Goal: Contribute content

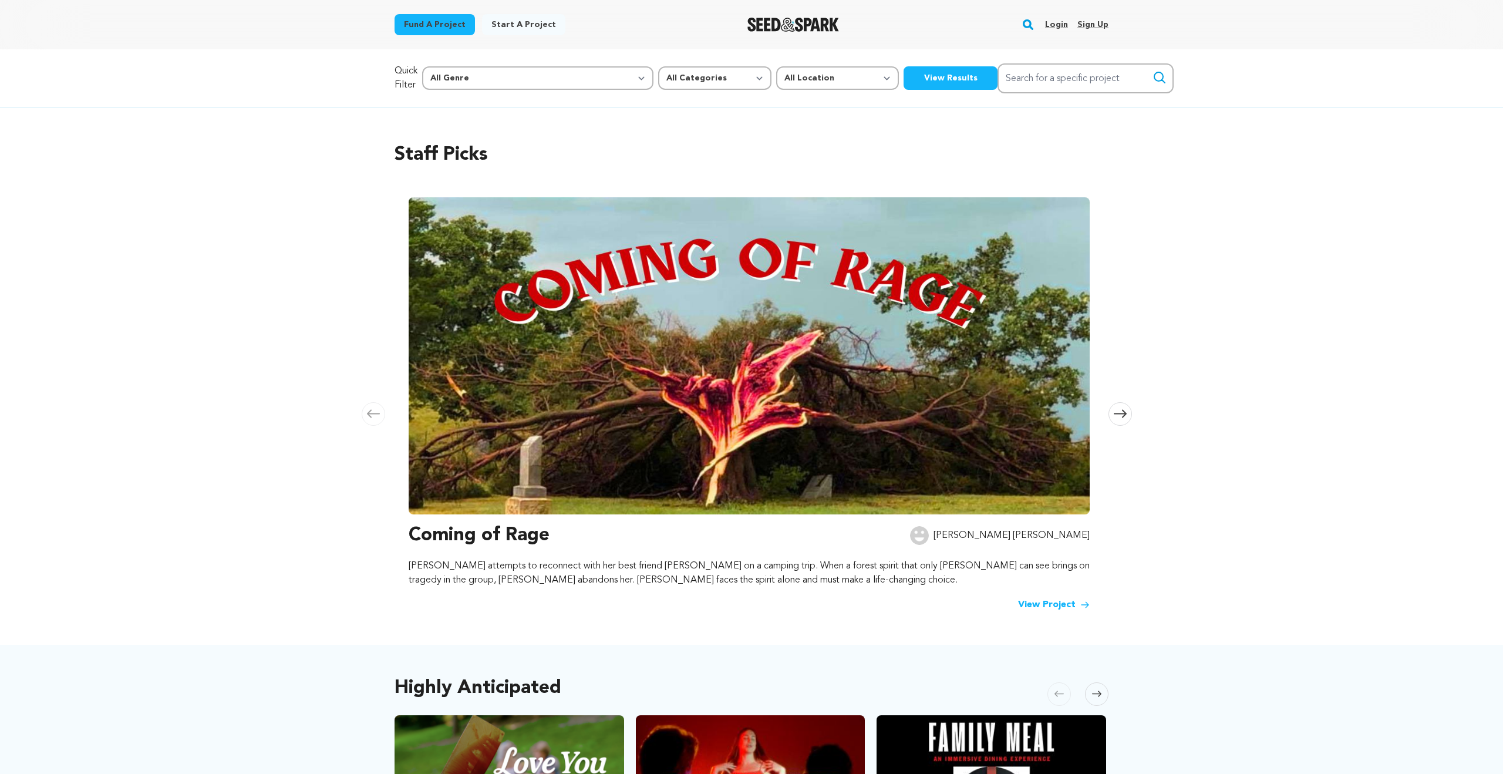
click at [1052, 21] on link "Login" at bounding box center [1056, 24] width 23 height 19
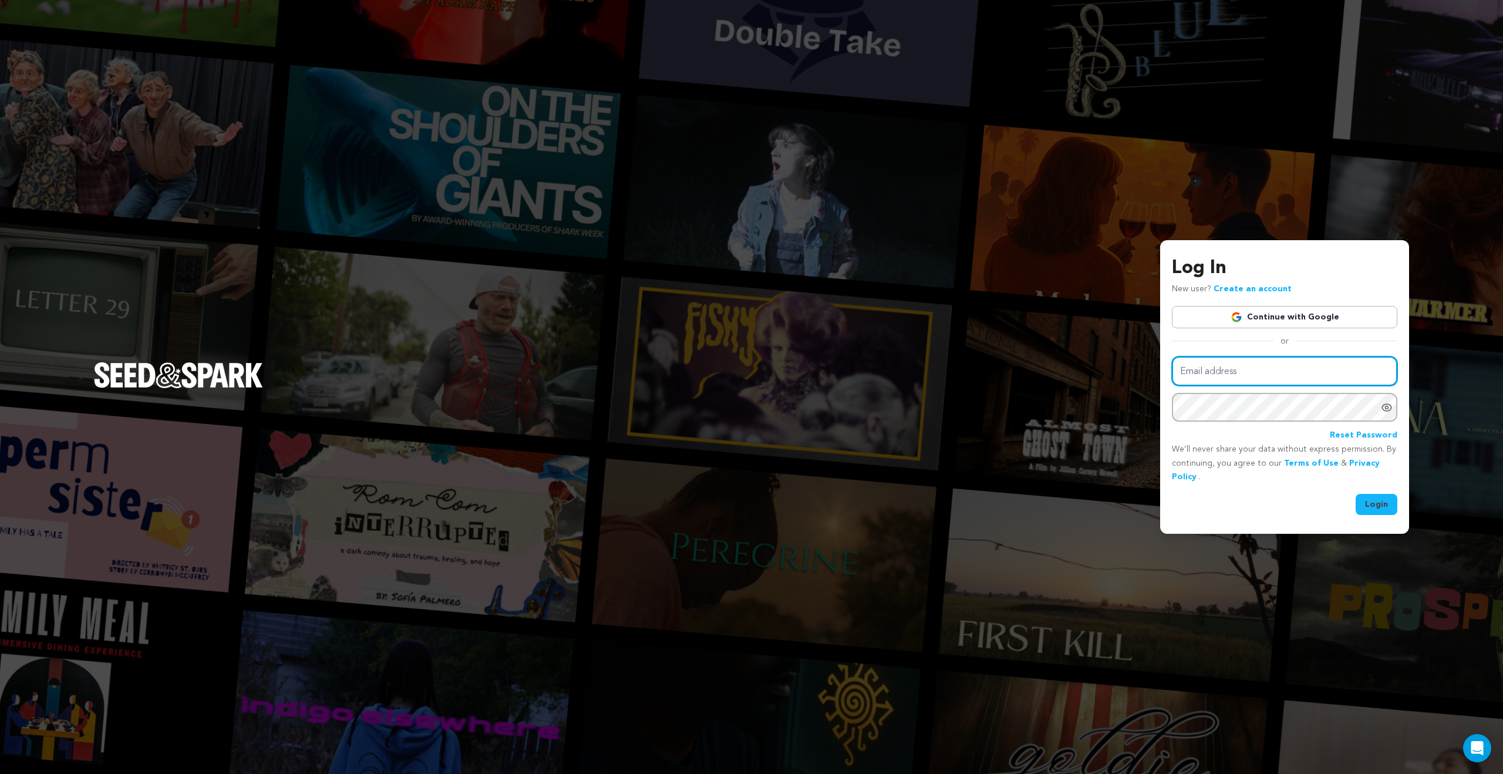
click at [1227, 370] on input "Email address" at bounding box center [1284, 371] width 225 height 30
click at [1239, 325] on link "Continue with Google" at bounding box center [1284, 317] width 225 height 22
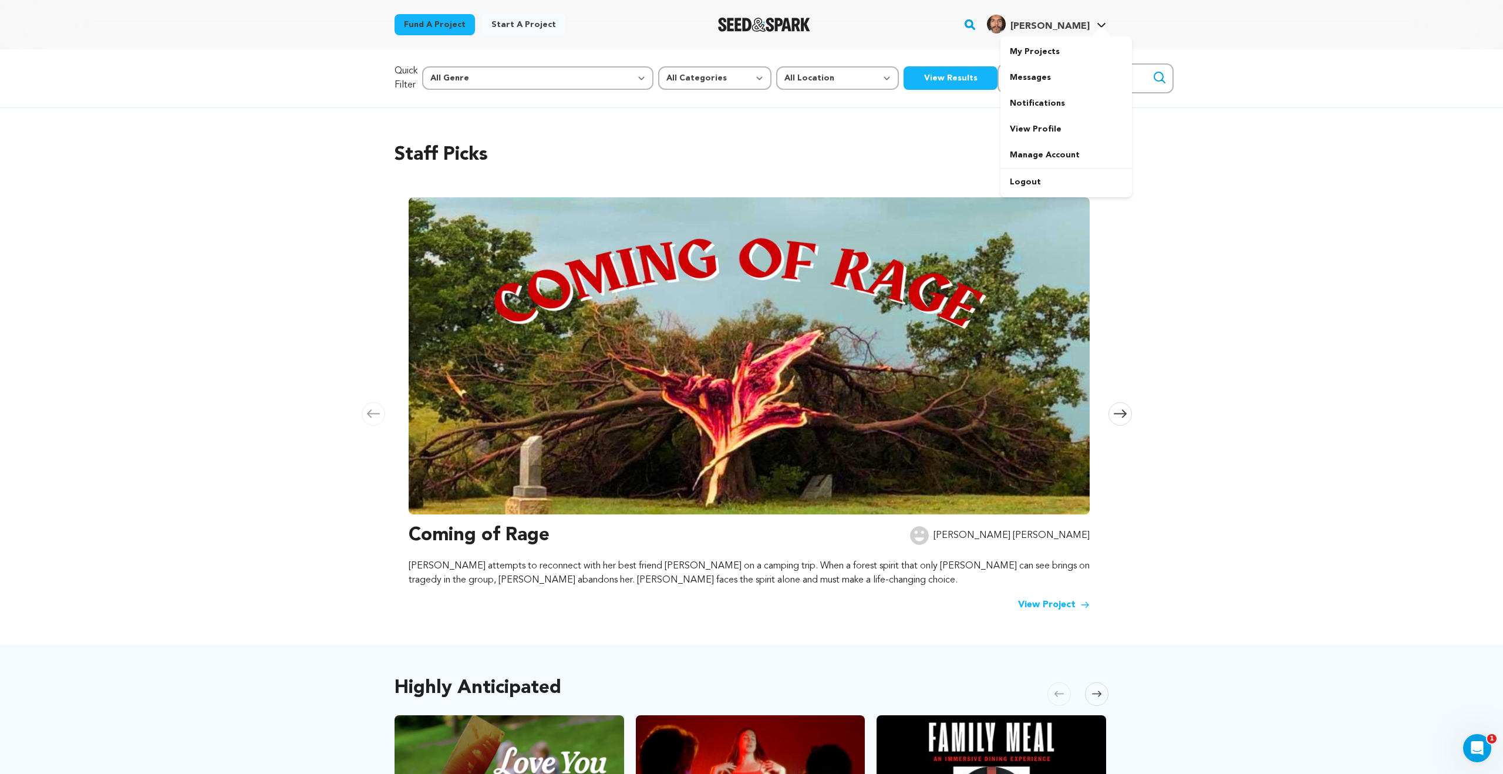
click at [1068, 23] on span "[PERSON_NAME]" at bounding box center [1049, 26] width 79 height 9
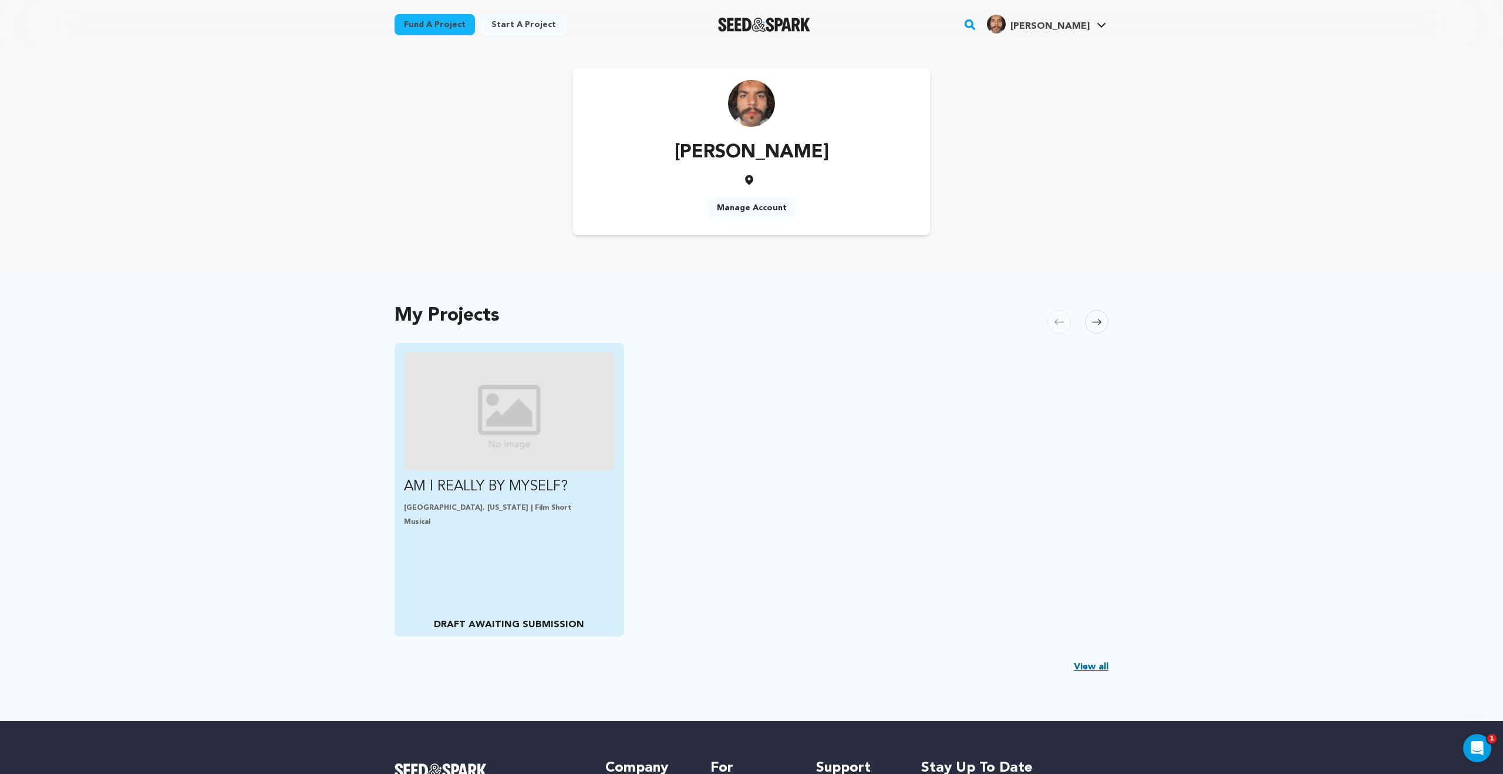
click at [508, 487] on p "AM I REALLY BY MYSELF?" at bounding box center [509, 486] width 211 height 19
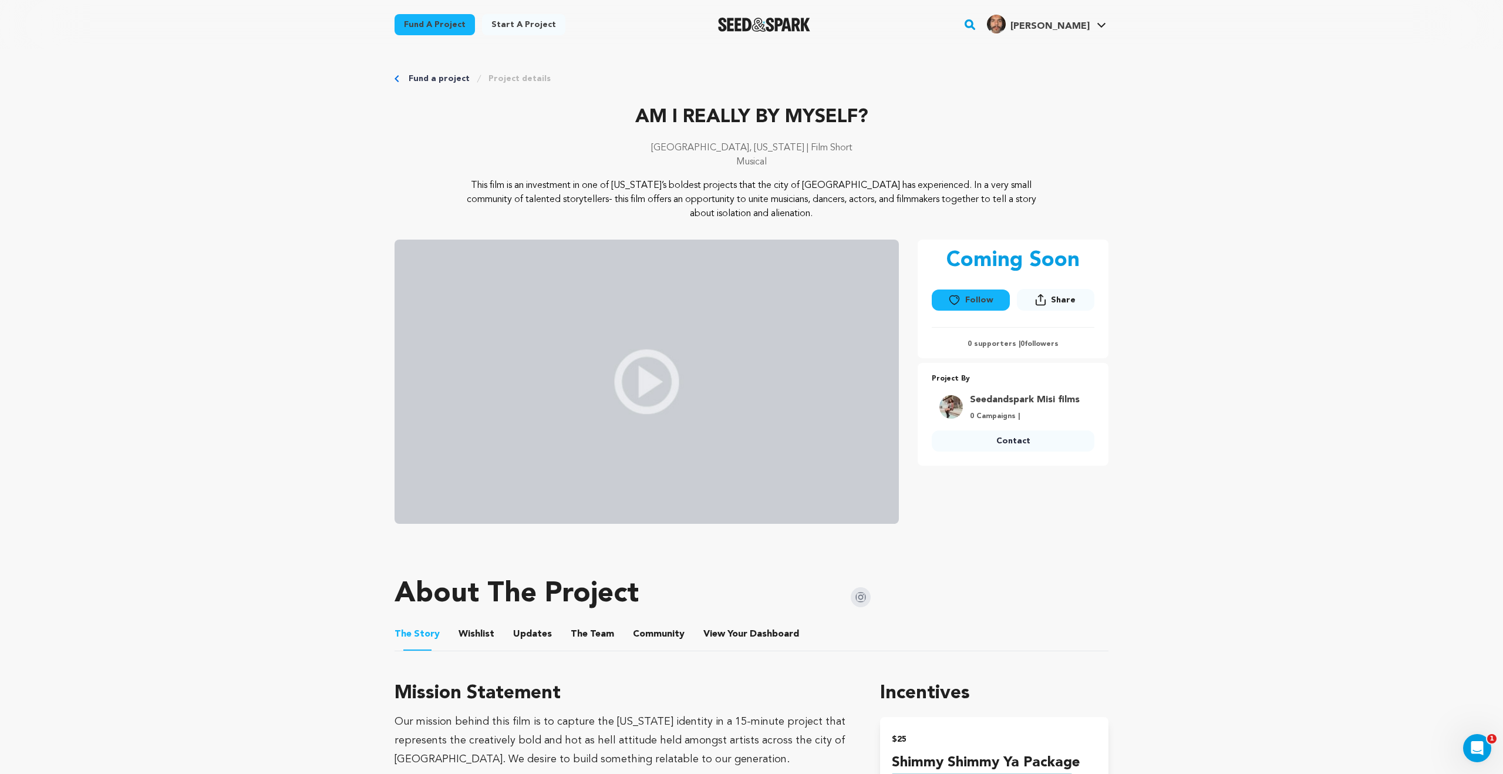
scroll to position [2, 0]
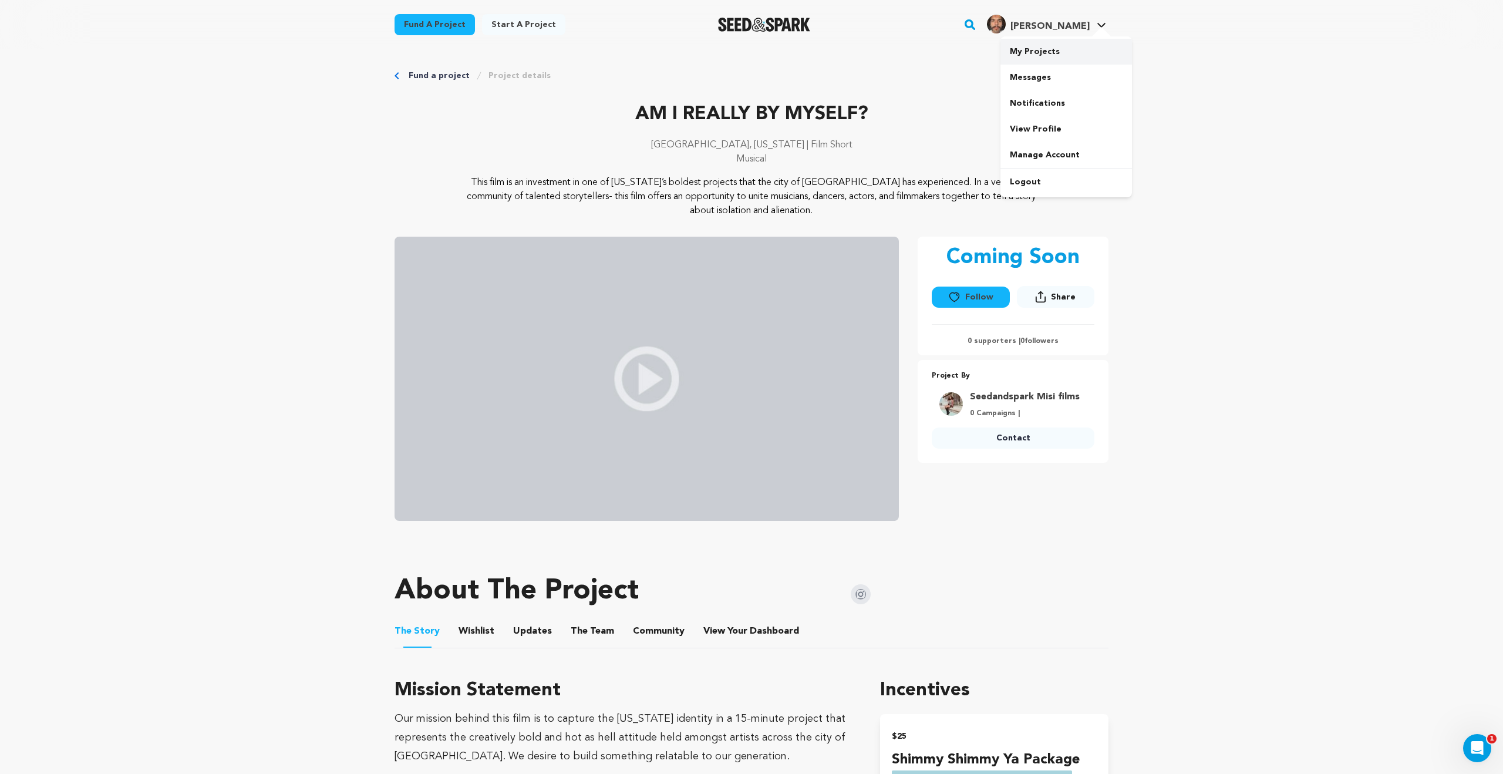
click at [1063, 58] on link "My Projects" at bounding box center [1066, 52] width 132 height 26
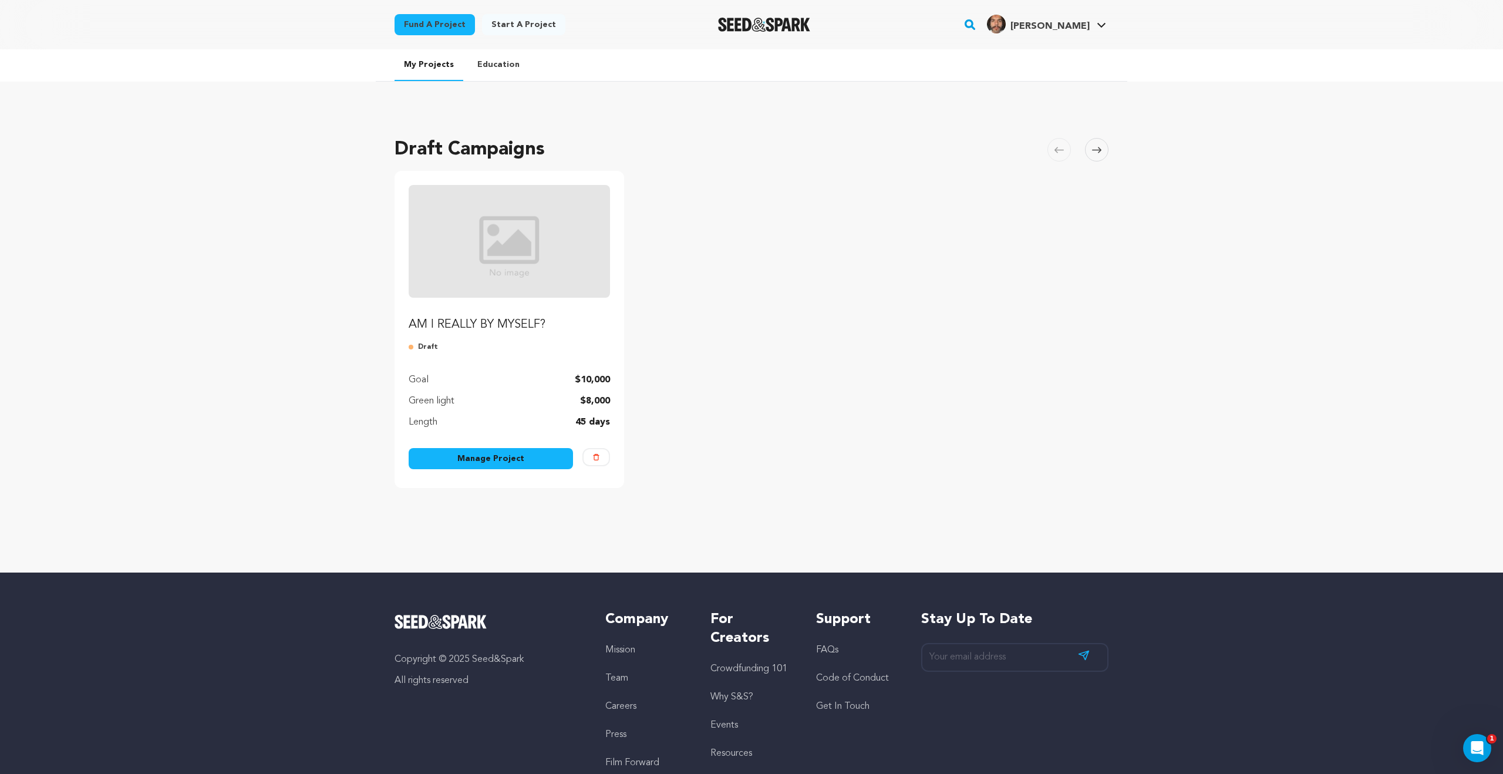
click at [547, 463] on link "Manage Project" at bounding box center [491, 458] width 164 height 21
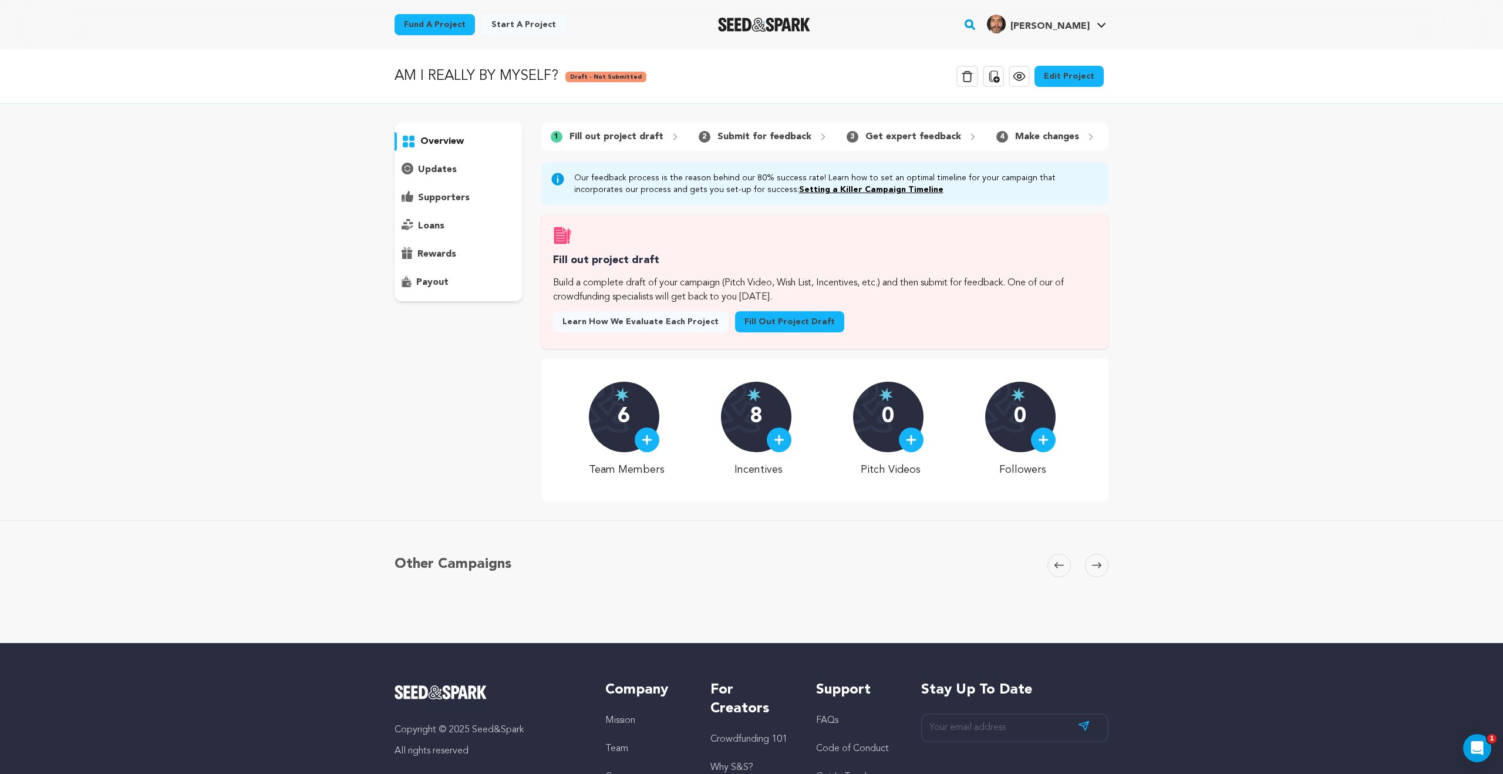
click at [1067, 77] on link "Edit Project" at bounding box center [1068, 76] width 69 height 21
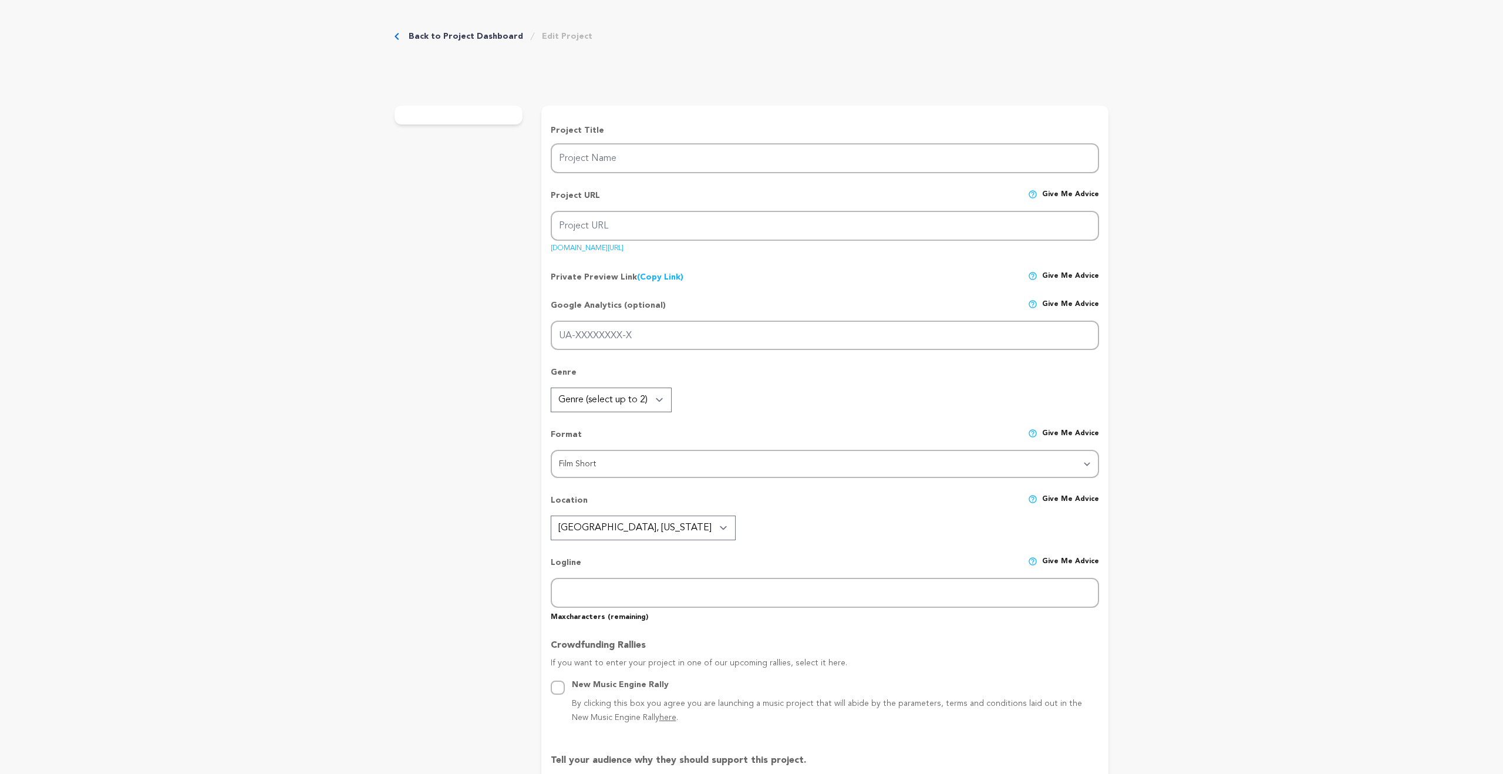
type input "AM I REALLY BY MYSELF?"
type input "am-i-really-by-myself"
type textarea "This film is an investment in one of [US_STATE]’s boldest projects that the cit…"
type textarea "Our mission behind this film is to capture the [US_STATE] identity in a 15-minu…"
radio input "true"
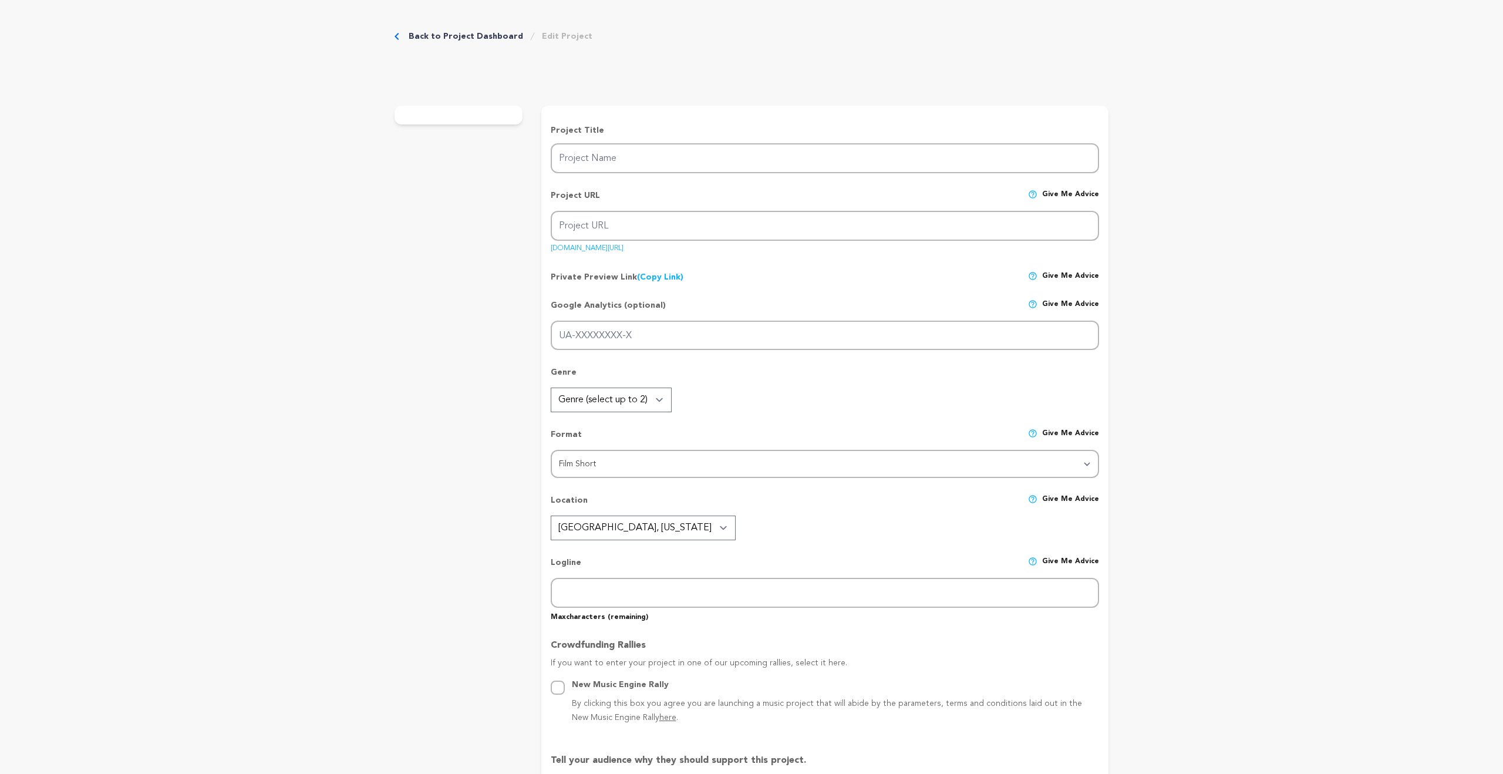
radio input "true"
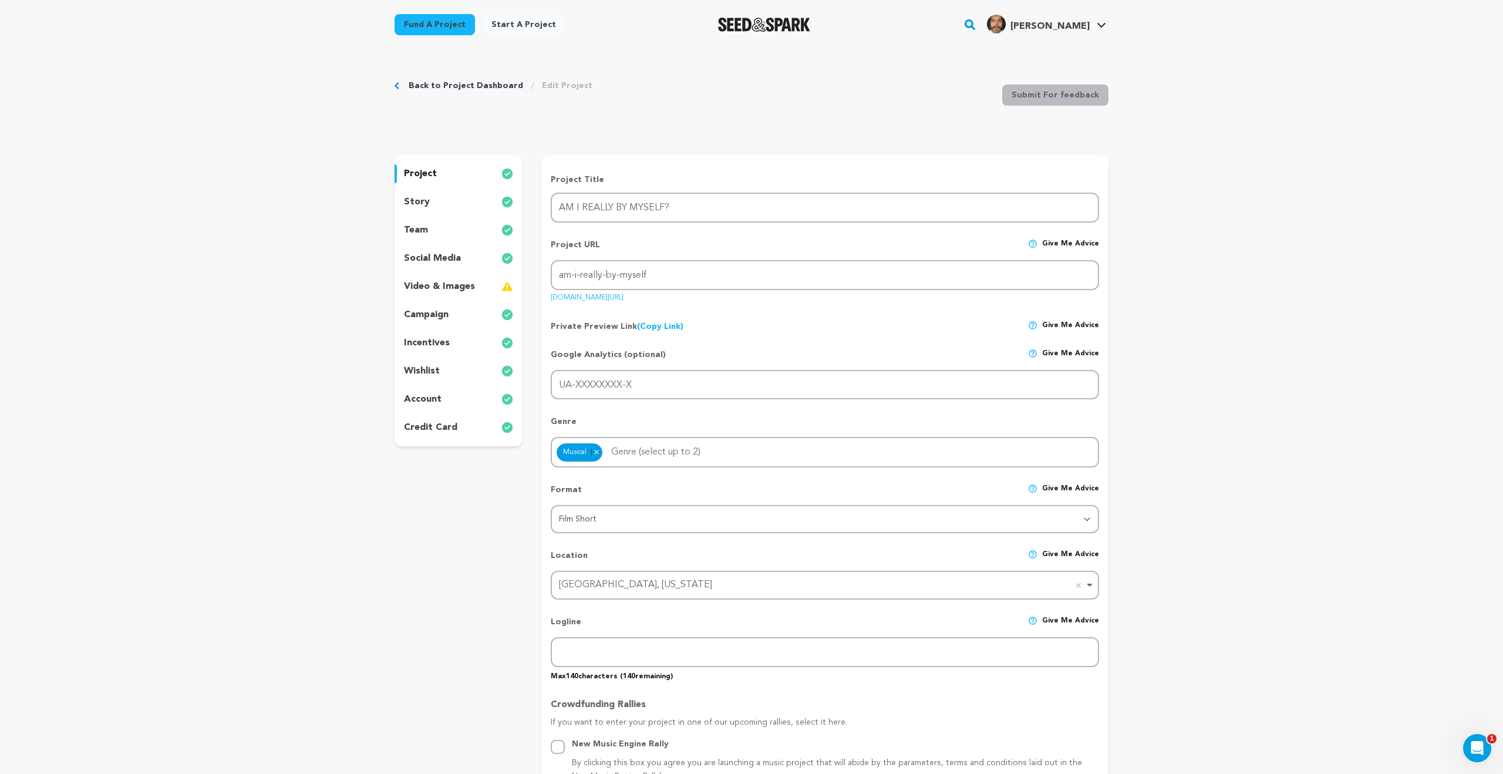
click at [480, 277] on div "video & images" at bounding box center [459, 286] width 128 height 19
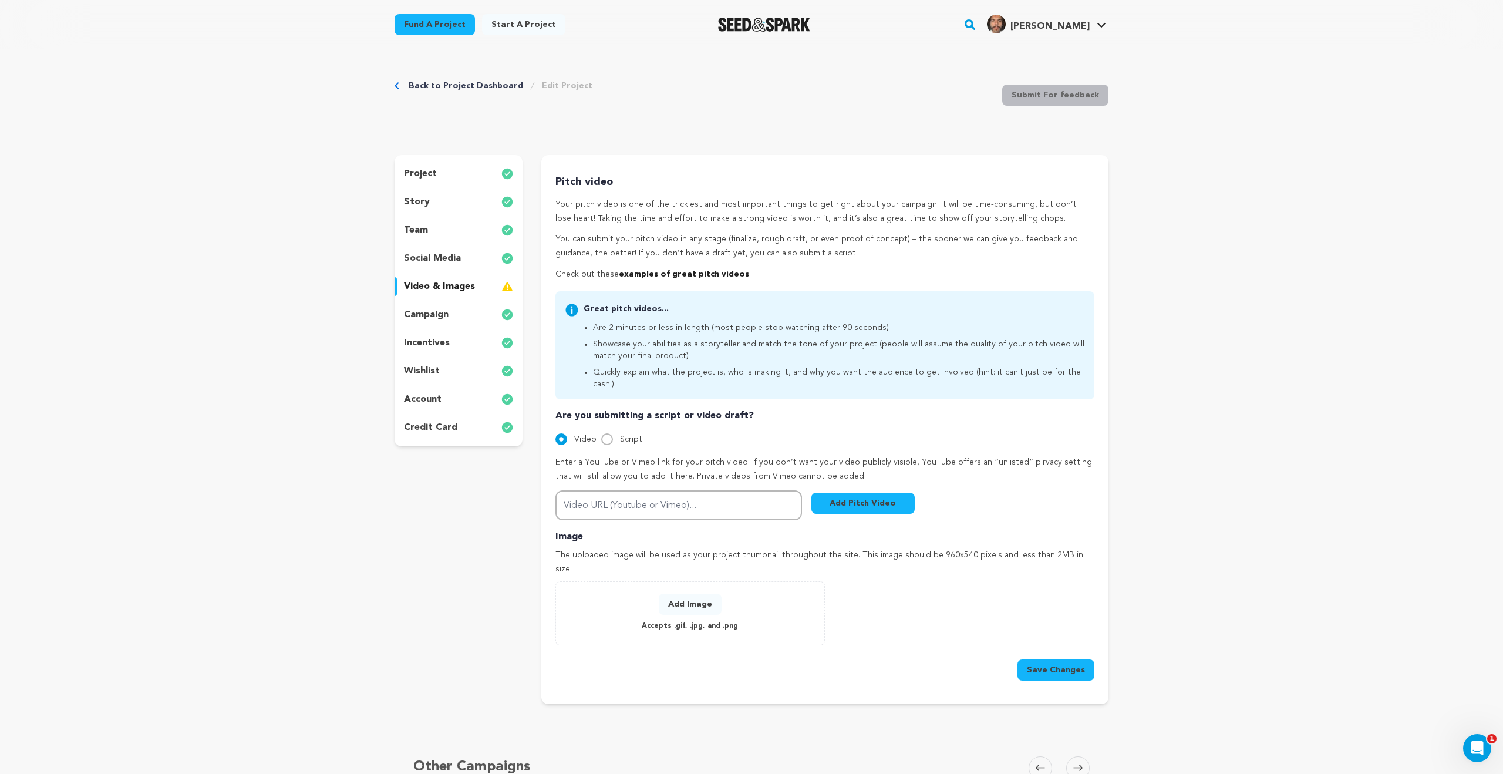
click at [861, 497] on button "Add Pitch Video" at bounding box center [862, 503] width 103 height 21
click at [887, 493] on button "Add Pitch Video" at bounding box center [862, 503] width 103 height 21
click at [893, 411] on div "Are you submitting a script or video draft? Video Script Enter a YouTube or Vim…" at bounding box center [824, 465] width 539 height 112
click at [845, 456] on p "Enter a YouTube or Vimeo link for your pitch video. If you don’t want your vide…" at bounding box center [824, 470] width 539 height 28
click at [693, 619] on p "Accepts .gif, .jpg, and .png" at bounding box center [690, 626] width 96 height 14
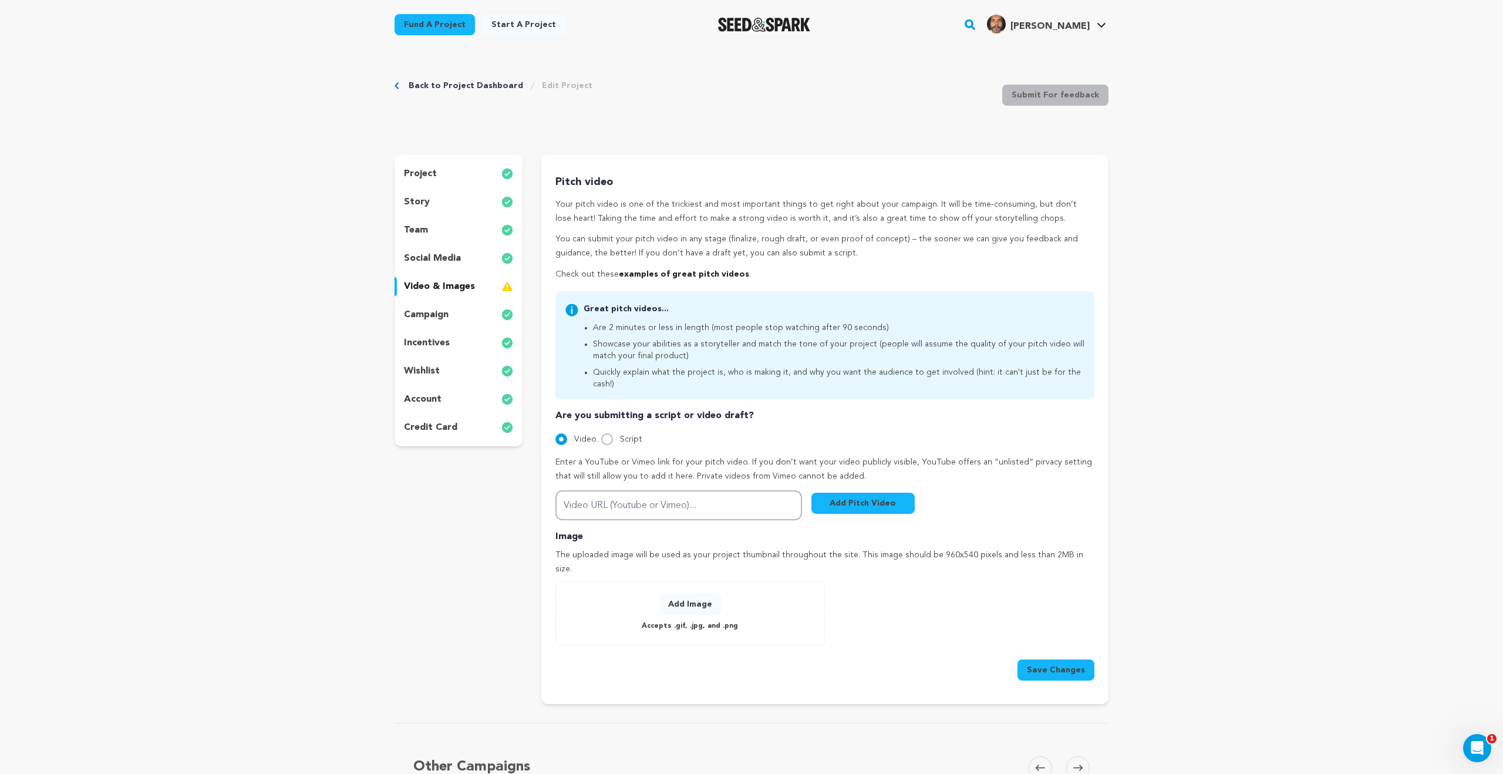
click at [696, 594] on button "Add Image" at bounding box center [690, 604] width 63 height 21
click at [689, 594] on button "Add Image" at bounding box center [690, 604] width 63 height 21
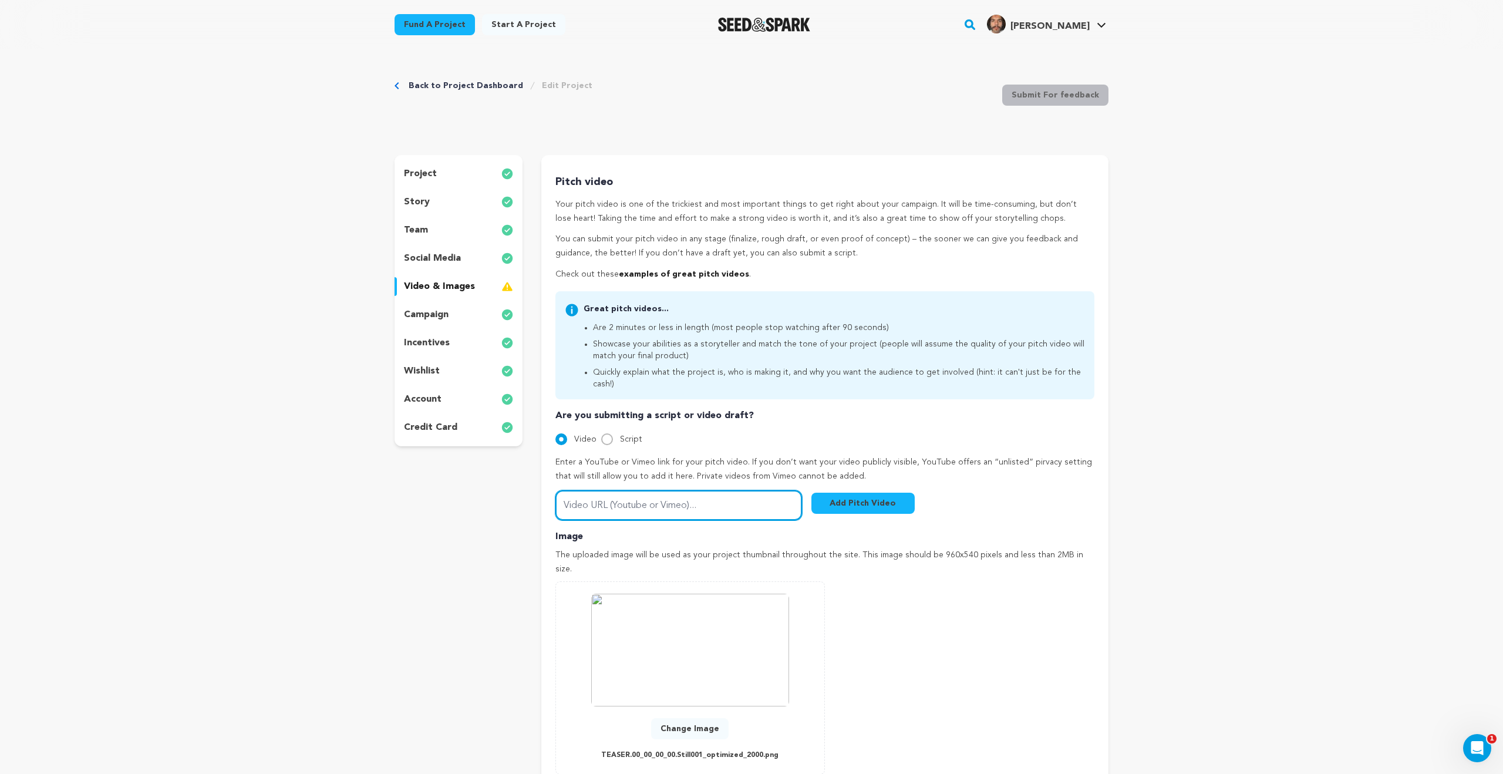
click at [707, 490] on input "Video URL (Youtube or Vimeo)..." at bounding box center [678, 505] width 247 height 30
paste input "https://www.youtube.com/watch?v=i7CHjBAT444"
type input "https://www.youtube.com/watch?v=i7CHjBAT444"
click at [855, 496] on button "Add Pitch Video" at bounding box center [862, 503] width 103 height 21
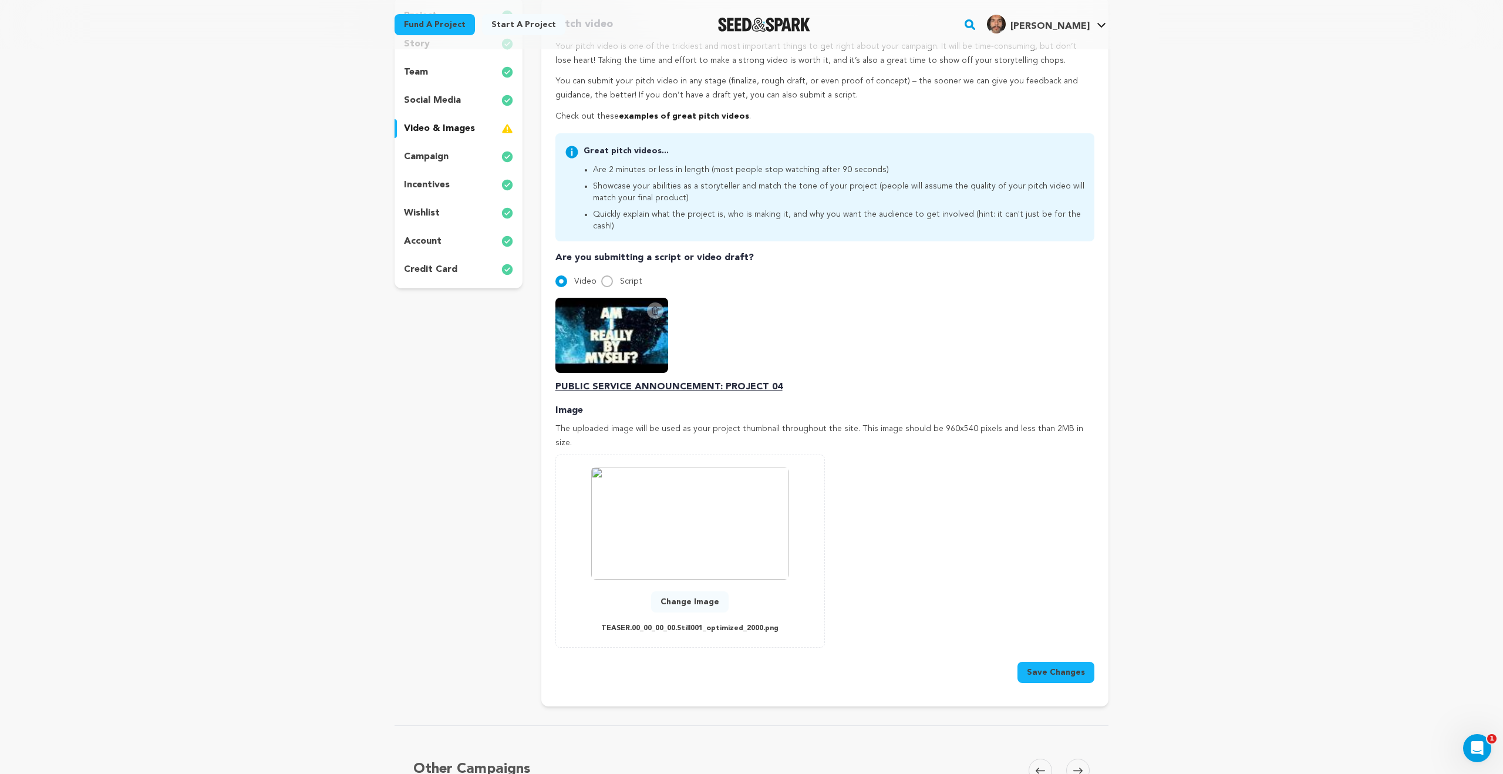
scroll to position [166, 0]
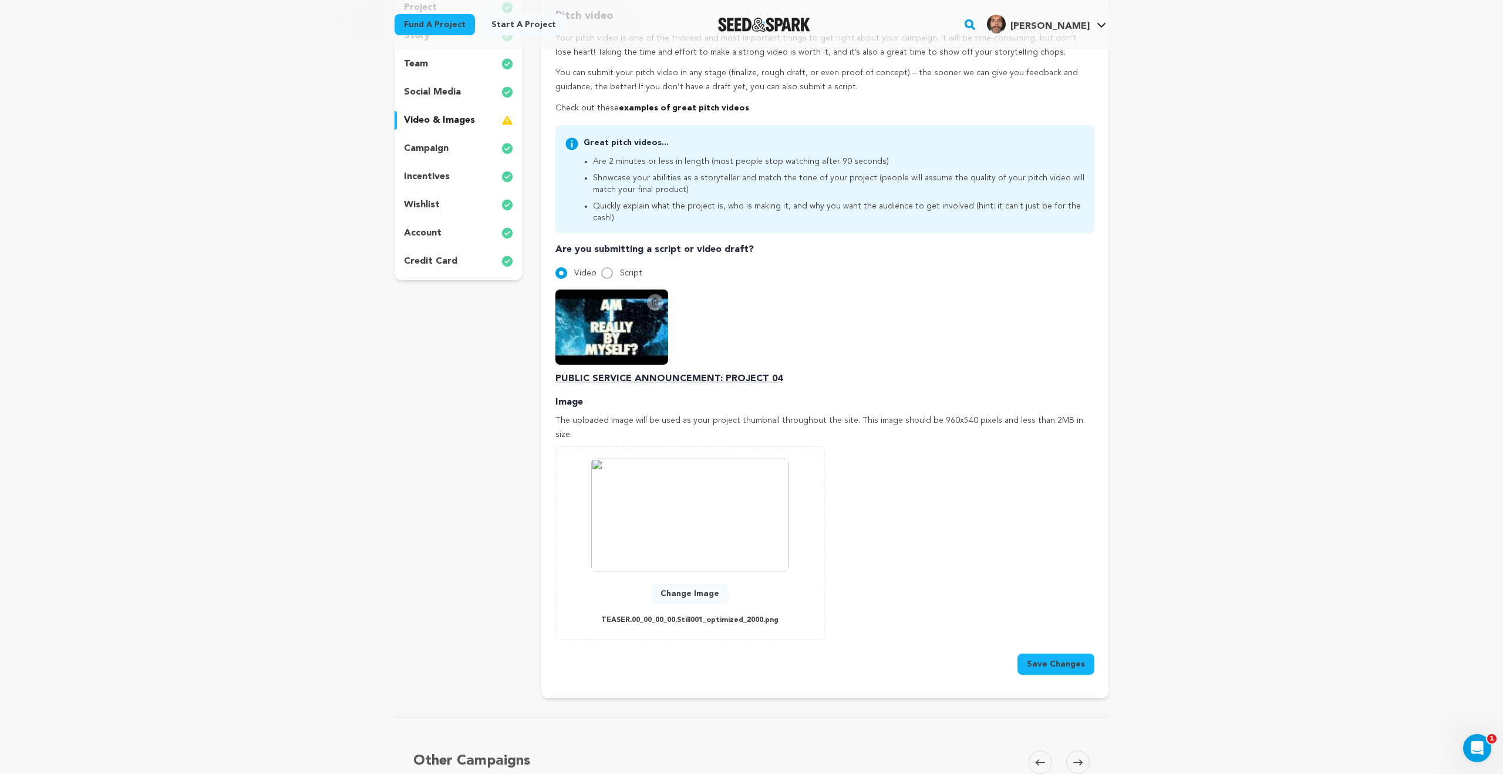
click at [1057, 653] on button "Save Changes" at bounding box center [1055, 663] width 77 height 21
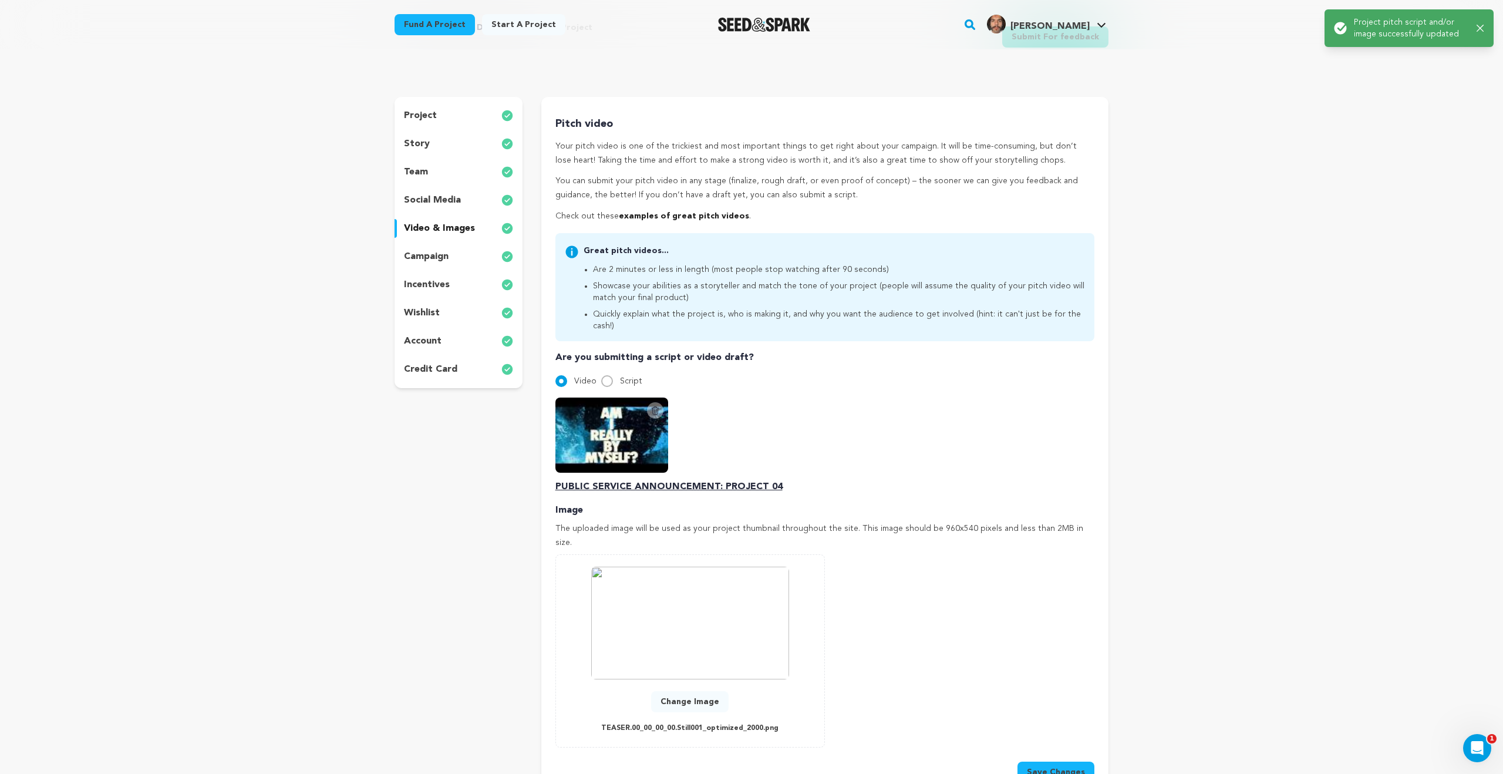
scroll to position [0, 0]
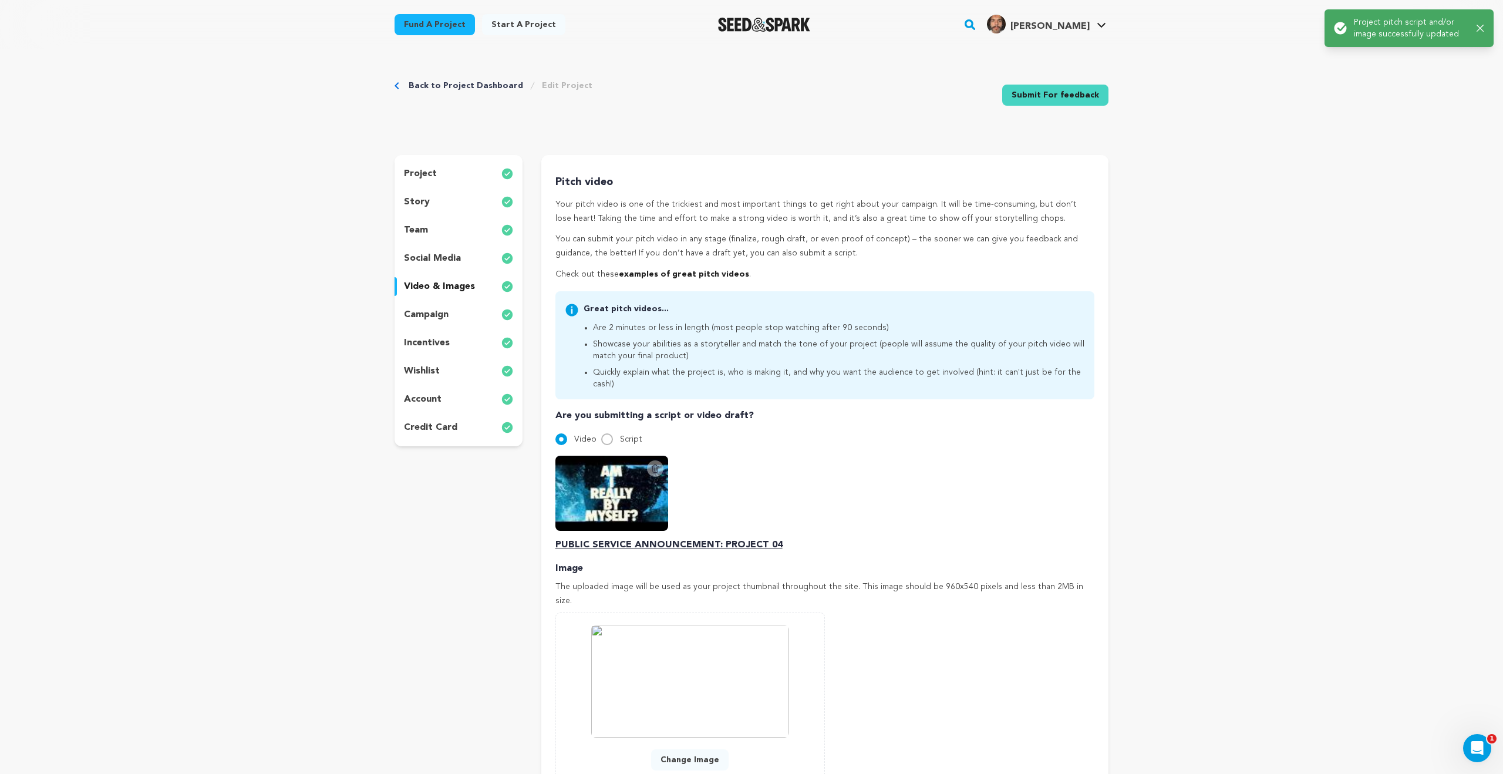
click at [1081, 97] on link "Submit For feedback" at bounding box center [1055, 95] width 106 height 21
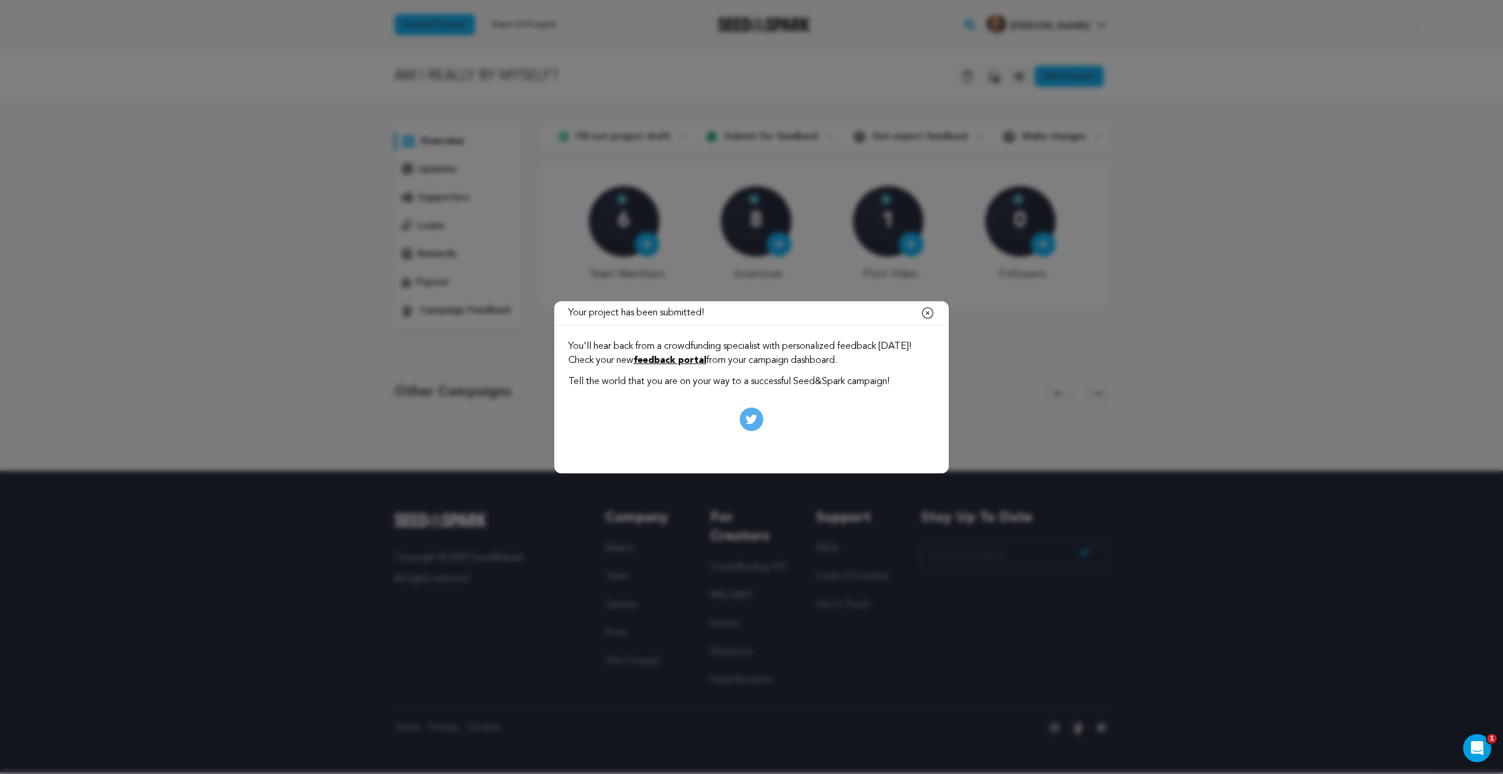
click at [754, 414] on icon at bounding box center [751, 418] width 23 height 23
